Goal: Register for event/course

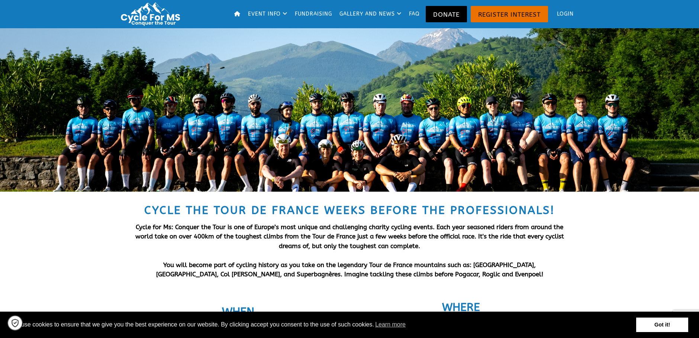
drag, startPoint x: 701, startPoint y: 35, endPoint x: 722, endPoint y: -16, distance: 54.3
click at [314, 13] on link "Fundraising" at bounding box center [314, 14] width 42 height 28
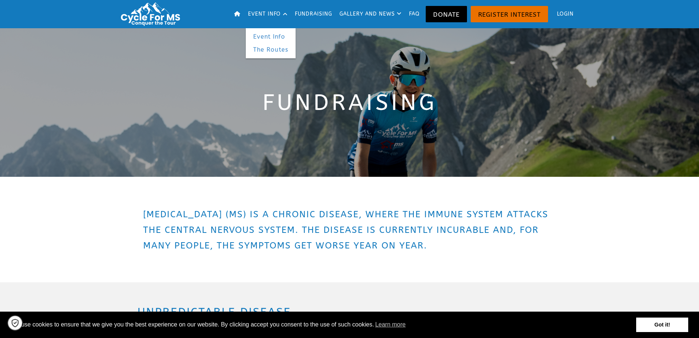
click at [271, 39] on link "Event Info" at bounding box center [271, 36] width 50 height 13
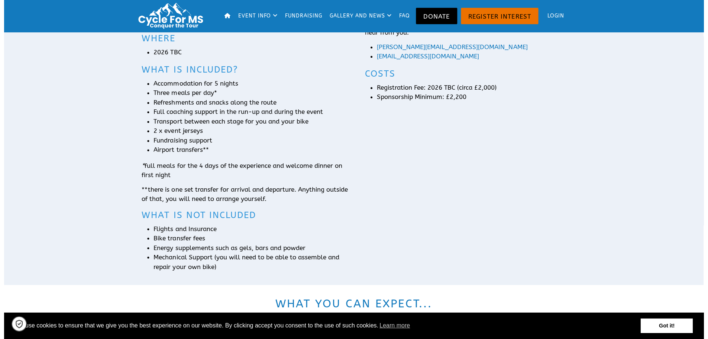
scroll to position [347, 0]
